Goal: Information Seeking & Learning: Check status

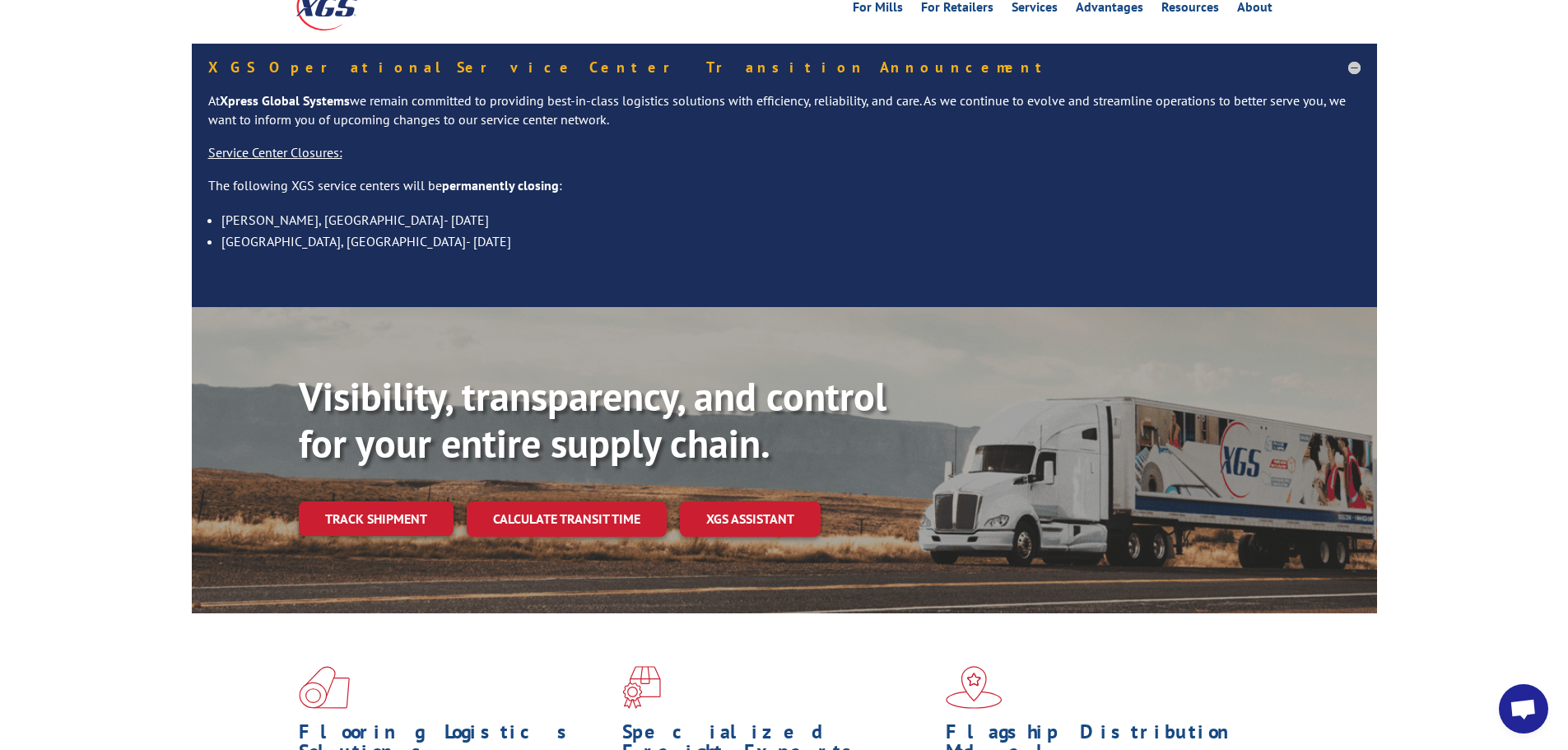
scroll to position [329, 0]
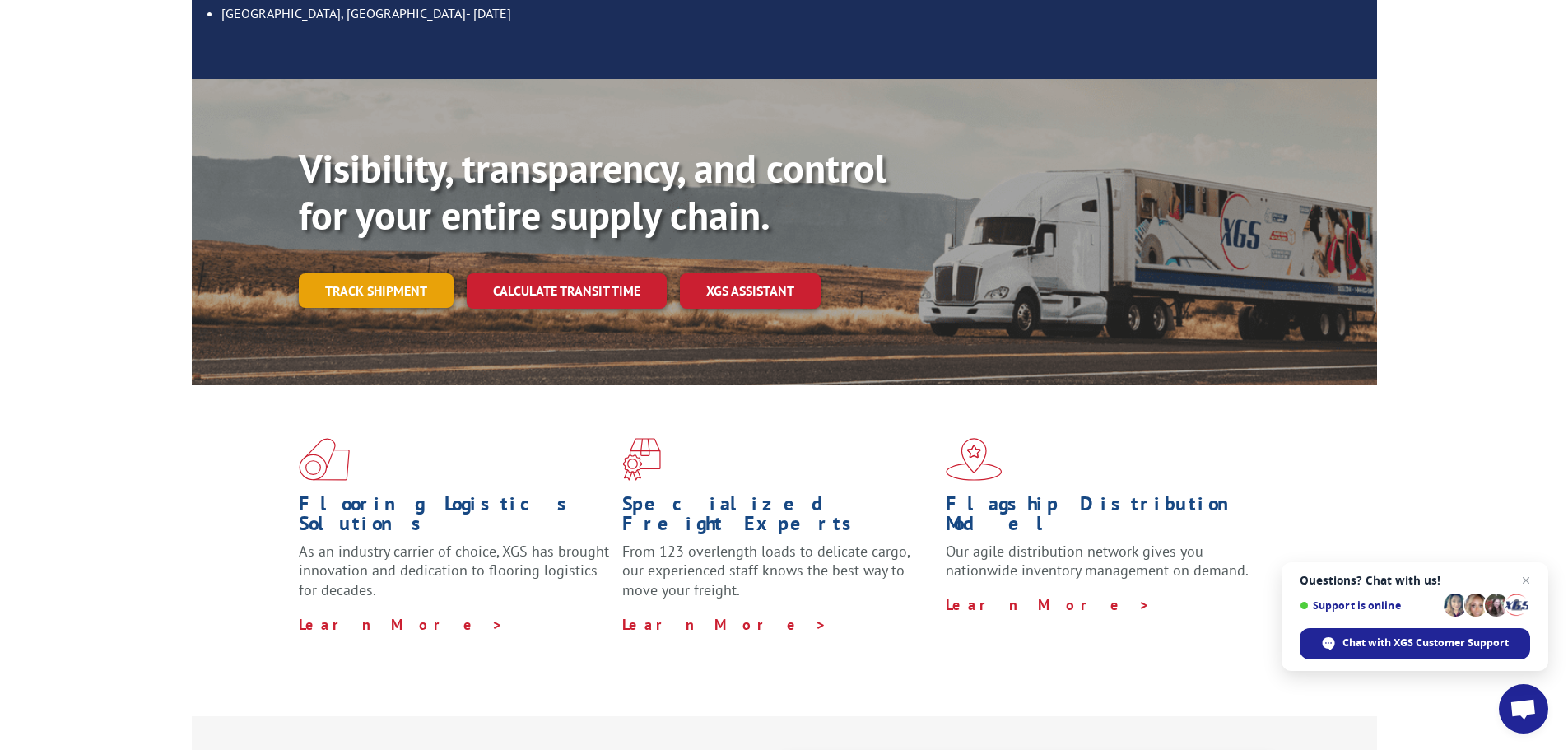
click at [350, 273] on link "Track shipment" at bounding box center [376, 291] width 155 height 35
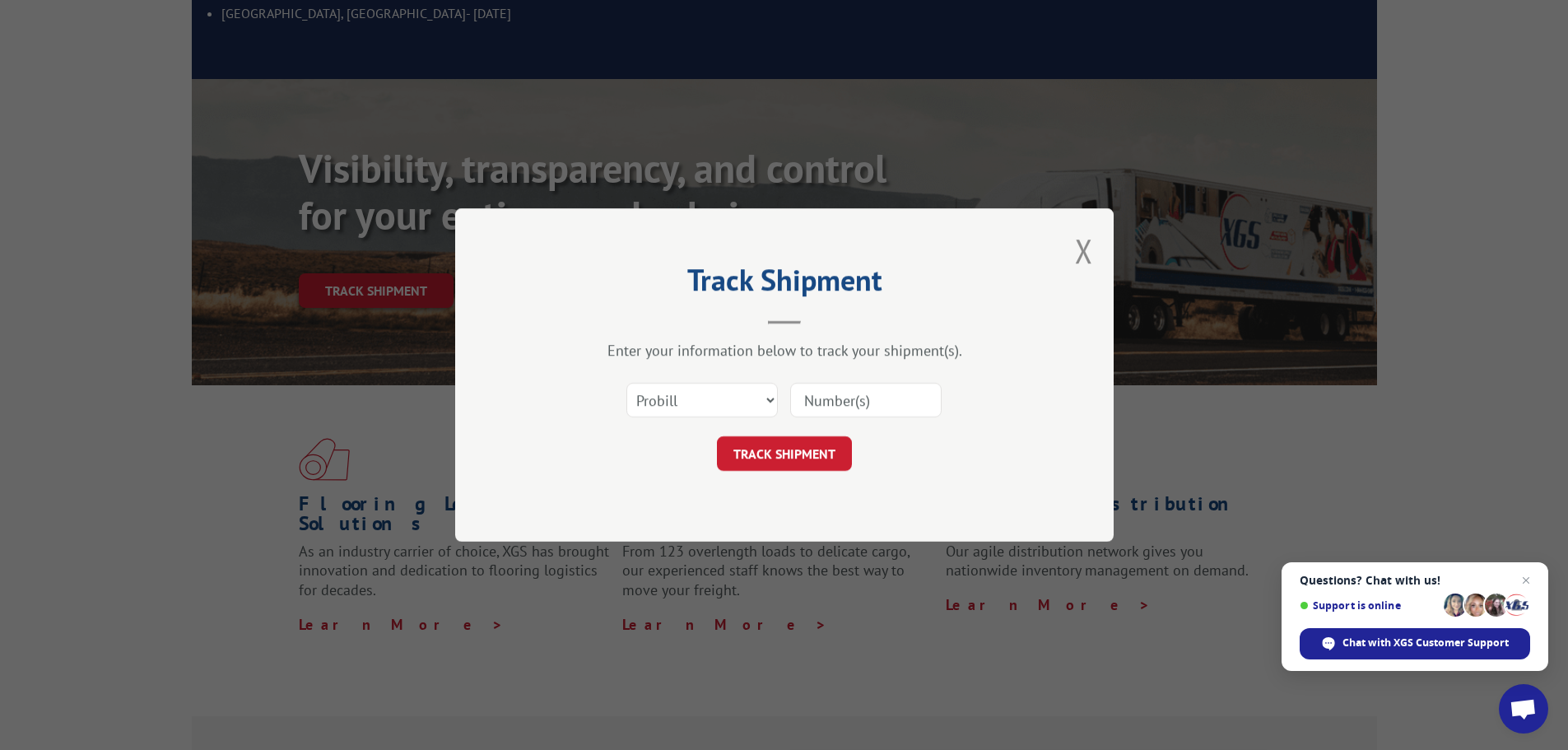
click at [852, 396] on input at bounding box center [865, 401] width 151 height 35
click at [762, 394] on select "Select category... Probill BOL PO" at bounding box center [702, 401] width 151 height 35
select select "bol"
click at [627, 383] on select "Select category... Probill BOL PO" at bounding box center [702, 401] width 151 height 35
click at [845, 399] on input at bounding box center [865, 401] width 151 height 35
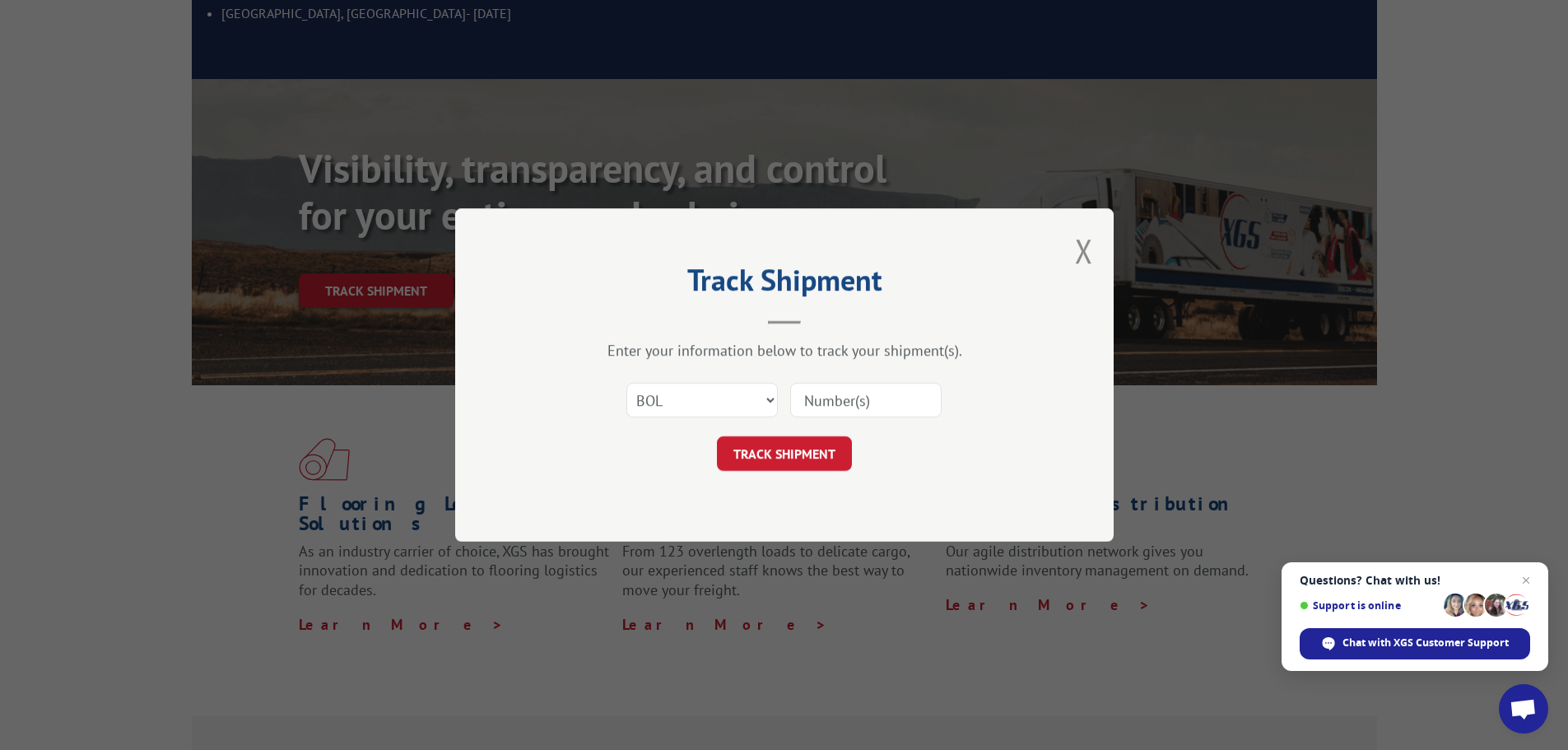
paste input "09480300000398231"
type input "09480300000398231"
click at [831, 451] on button "TRACK SHIPMENT" at bounding box center [784, 454] width 135 height 35
